Goal: Information Seeking & Learning: Learn about a topic

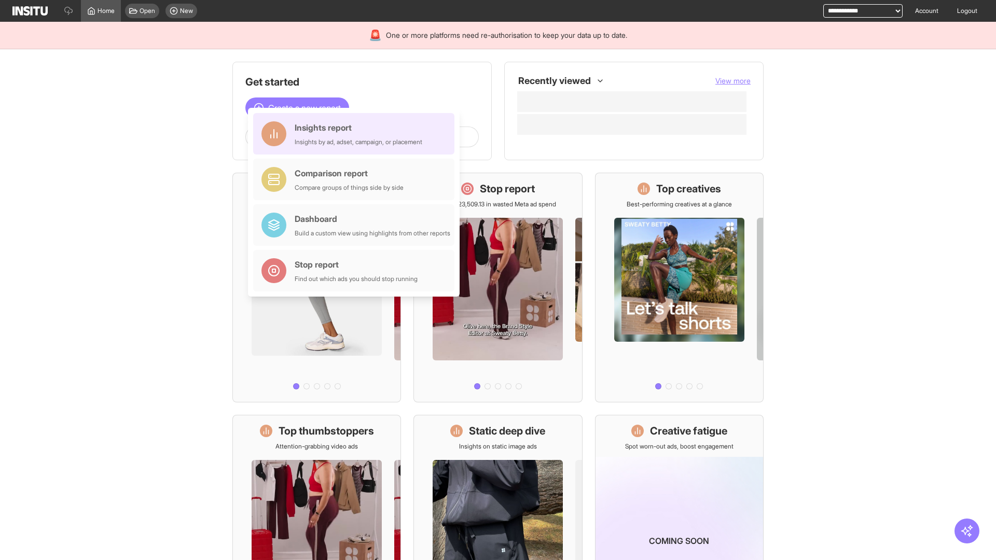
click at [356, 134] on div "Insights report Insights by ad, adset, campaign, or placement" at bounding box center [359, 133] width 128 height 25
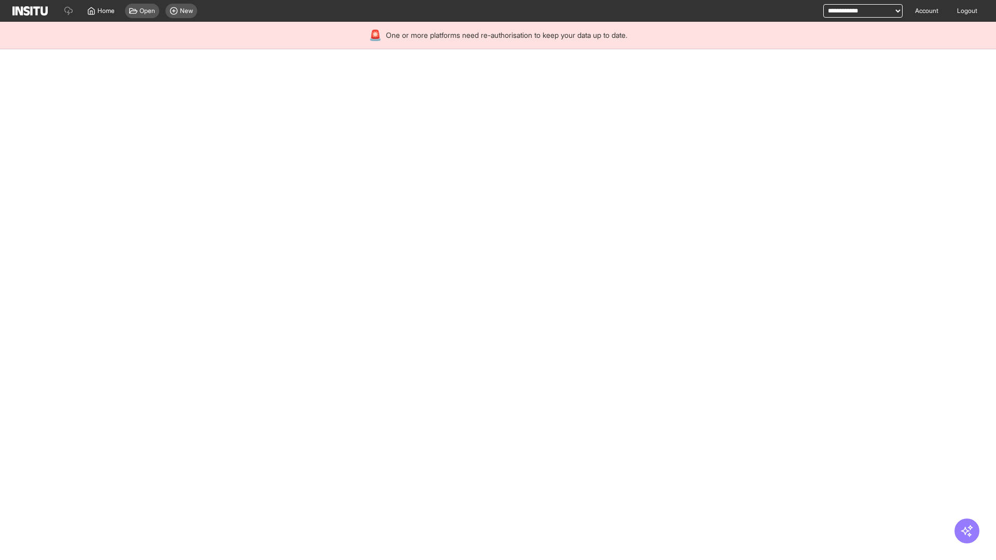
select select "**"
